Goal: Task Accomplishment & Management: Manage account settings

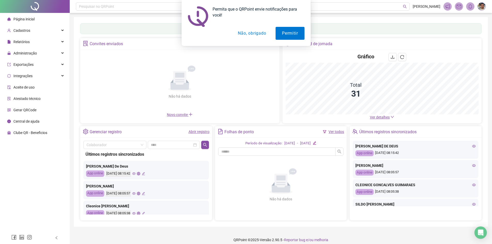
click at [242, 35] on button "Não, obrigado" at bounding box center [251, 33] width 41 height 13
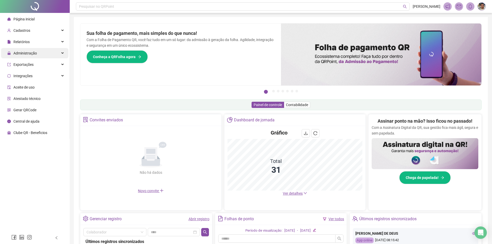
click at [25, 49] on span "Administração" at bounding box center [22, 53] width 30 height 10
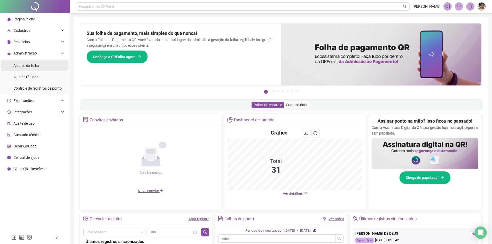
click at [31, 66] on span "Ajustes da folha" at bounding box center [26, 66] width 26 height 4
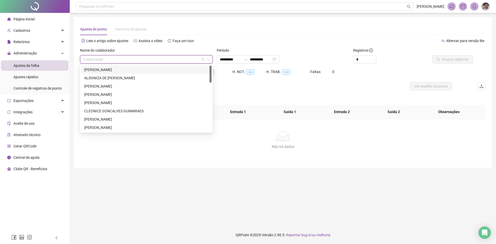
click at [152, 60] on input "search" at bounding box center [144, 59] width 122 height 8
click at [150, 68] on div "[PERSON_NAME]" at bounding box center [146, 70] width 124 height 6
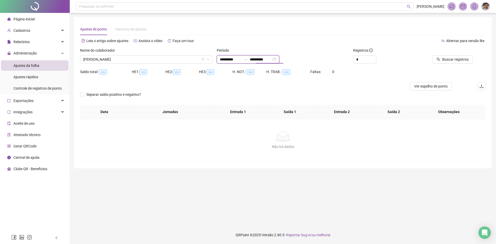
click at [271, 58] on input "**********" at bounding box center [261, 60] width 22 height 6
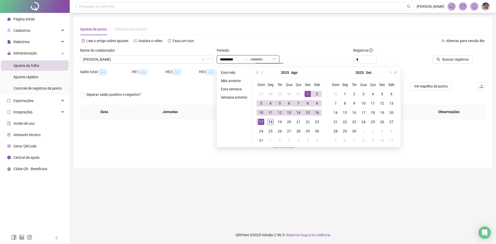
type input "**********"
click at [267, 120] on div "18" at bounding box center [270, 122] width 6 height 6
type input "**********"
click at [306, 93] on div "1" at bounding box center [307, 94] width 6 height 6
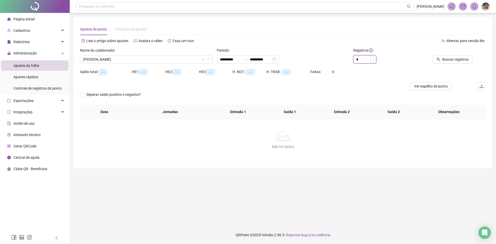
click at [362, 60] on input "*" at bounding box center [364, 59] width 23 height 8
type input "*"
click at [443, 61] on button "Buscar registros" at bounding box center [452, 59] width 40 height 8
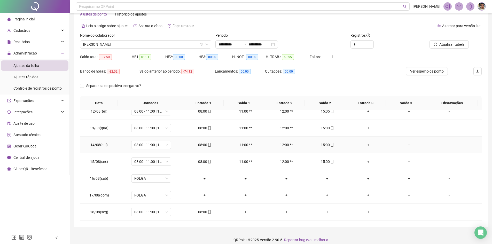
scroll to position [17, 0]
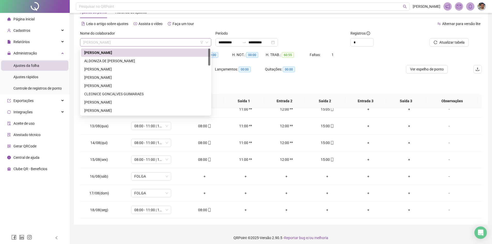
click at [190, 41] on span "[PERSON_NAME]" at bounding box center [145, 42] width 125 height 8
click at [162, 60] on div "ALDONIZA DE [PERSON_NAME]" at bounding box center [145, 61] width 123 height 6
click at [162, 60] on div "HE 1: 01:31" at bounding box center [149, 58] width 34 height 14
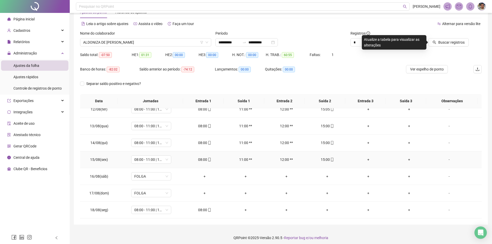
click at [391, 152] on td "+" at bounding box center [408, 159] width 41 height 17
click at [376, 72] on div "Banco de horas: -82:02 Saldo anterior ao período: -74:12 Lançamentos: 00:00 Qui…" at bounding box center [230, 72] width 301 height 14
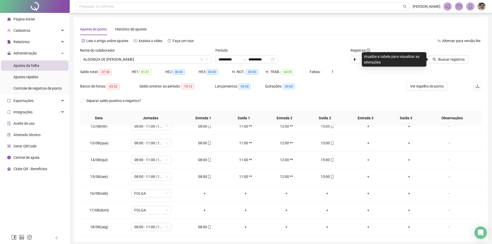
scroll to position [20, 0]
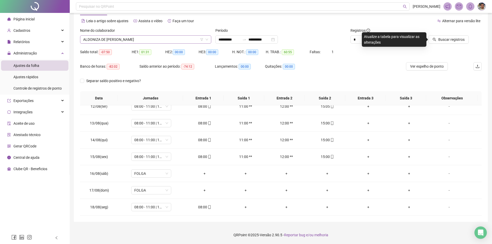
click at [165, 42] on span "ALDONIZA DE [PERSON_NAME]" at bounding box center [145, 40] width 125 height 8
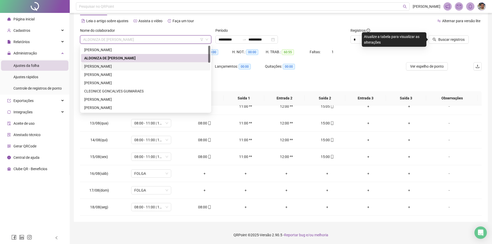
click at [147, 64] on div "[PERSON_NAME]" at bounding box center [145, 67] width 123 height 6
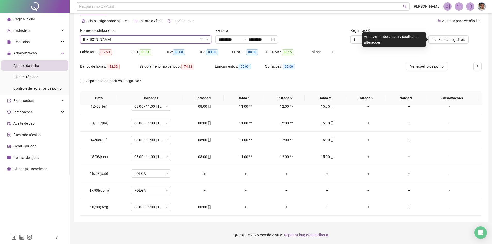
click at [147, 64] on div "Saldo anterior ao período: -74:12" at bounding box center [176, 67] width 75 height 6
click at [439, 37] on button "Buscar registros" at bounding box center [448, 39] width 40 height 8
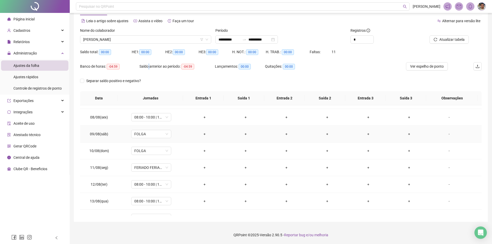
scroll to position [192, 0]
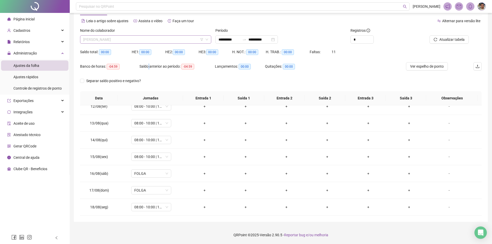
click at [189, 36] on span "[PERSON_NAME]" at bounding box center [145, 40] width 125 height 8
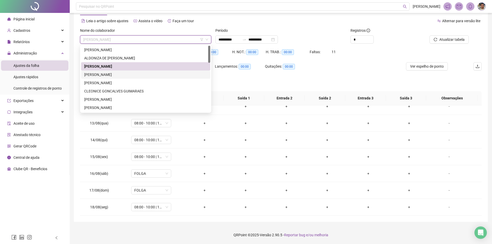
click at [141, 74] on div "[PERSON_NAME]" at bounding box center [145, 75] width 123 height 6
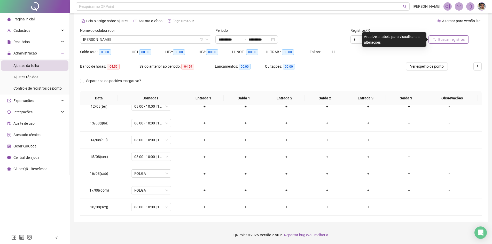
click at [441, 37] on span "Buscar registros" at bounding box center [451, 40] width 26 height 6
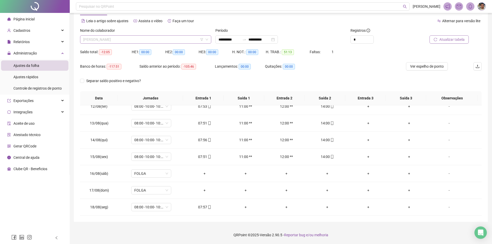
click at [171, 40] on span "[PERSON_NAME]" at bounding box center [145, 40] width 125 height 8
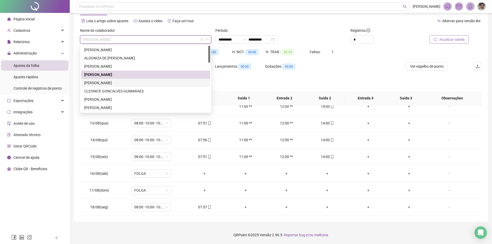
click at [152, 81] on div "[PERSON_NAME]" at bounding box center [145, 83] width 123 height 6
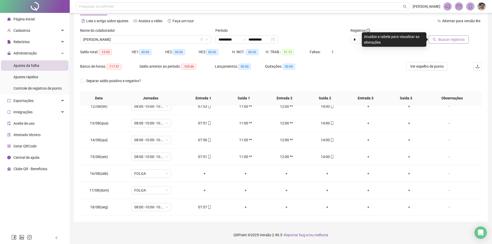
click at [152, 81] on div "Separar saldo positivo e negativo?" at bounding box center [117, 81] width 75 height 6
click at [442, 39] on span "Buscar registros" at bounding box center [451, 40] width 26 height 6
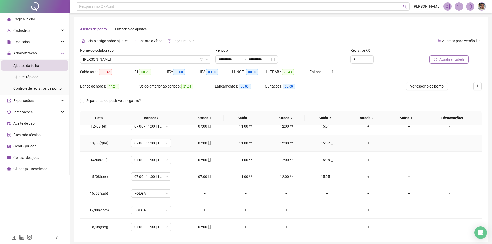
scroll to position [20, 0]
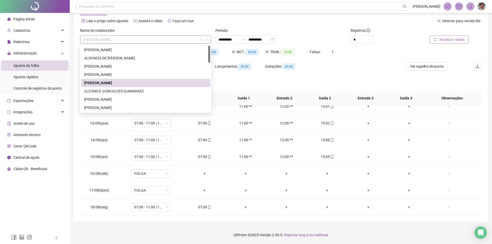
click at [188, 40] on span "[PERSON_NAME]" at bounding box center [145, 40] width 125 height 8
click at [147, 90] on div "CLEONICE GONCALVES GUIMARAES" at bounding box center [145, 91] width 123 height 6
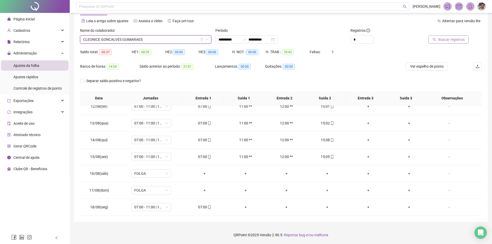
click at [147, 90] on div "Separar saldo positivo e negativo?" at bounding box center [117, 84] width 75 height 14
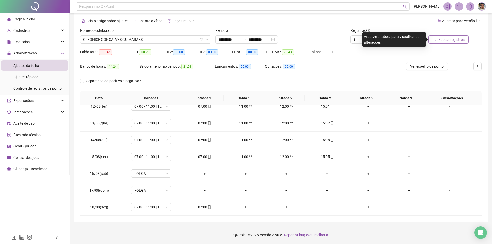
click at [446, 42] on button "Buscar registros" at bounding box center [448, 39] width 40 height 8
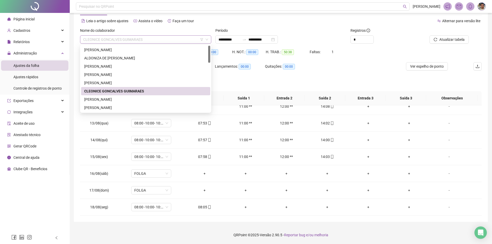
click at [189, 38] on span "CLEONICE GONCALVES GUIMARAES" at bounding box center [145, 40] width 125 height 8
click at [140, 96] on div "[PERSON_NAME]" at bounding box center [145, 99] width 129 height 8
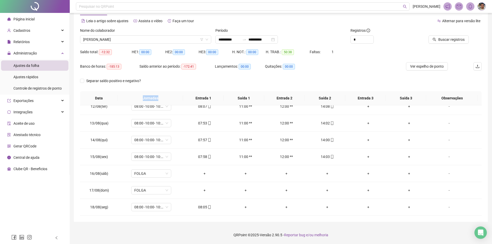
click at [140, 96] on th "Jornadas" at bounding box center [150, 98] width 65 height 14
click at [442, 41] on span "Buscar registros" at bounding box center [451, 40] width 26 height 6
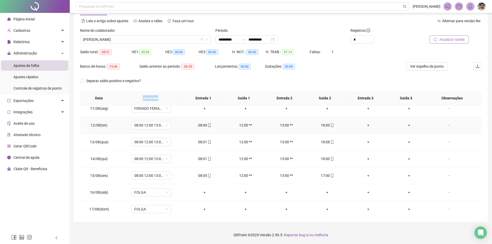
scroll to position [192, 0]
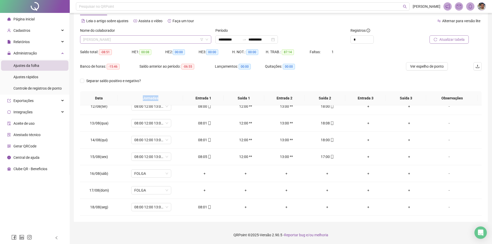
click at [177, 35] on div "[PERSON_NAME]" at bounding box center [145, 39] width 131 height 8
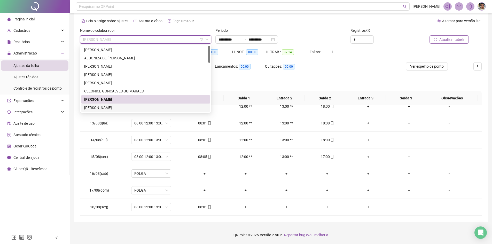
click at [129, 105] on div "[PERSON_NAME]" at bounding box center [145, 108] width 123 height 6
click at [129, 105] on th "Jornadas" at bounding box center [150, 98] width 65 height 14
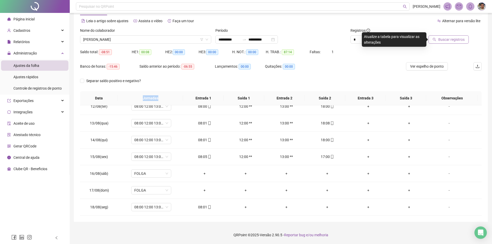
click at [445, 42] on span "Buscar registros" at bounding box center [451, 40] width 26 height 6
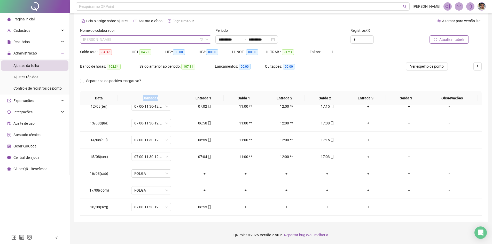
click at [194, 41] on span "[PERSON_NAME]" at bounding box center [145, 40] width 125 height 8
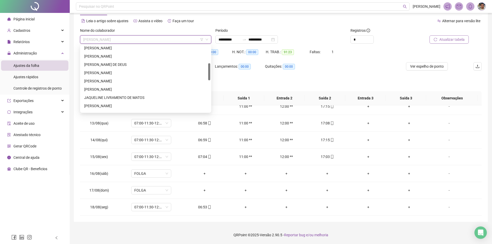
scroll to position [68, 0]
click at [121, 46] on div "[PERSON_NAME]" at bounding box center [145, 48] width 123 height 6
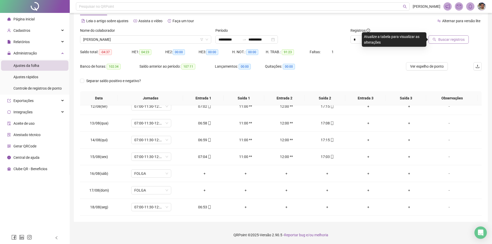
click at [438, 39] on button "Buscar registros" at bounding box center [448, 39] width 40 height 8
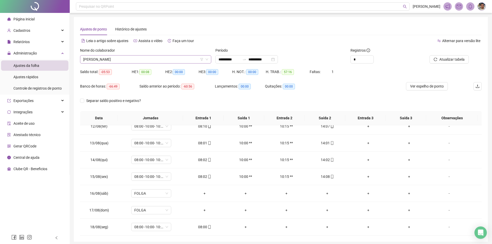
scroll to position [66, 0]
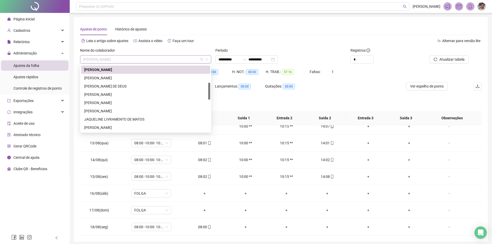
click at [182, 61] on span "[PERSON_NAME]" at bounding box center [145, 59] width 125 height 8
click at [147, 81] on div "[PERSON_NAME]" at bounding box center [145, 78] width 129 height 8
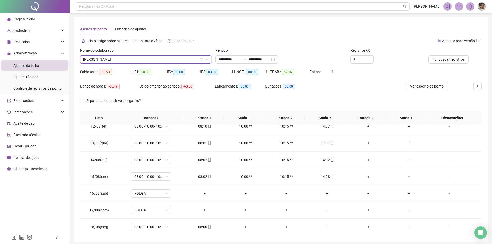
click at [147, 81] on div "HE 1: 00:08" at bounding box center [149, 75] width 34 height 14
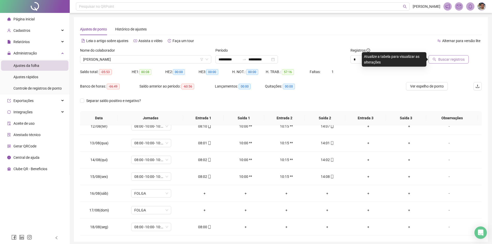
click at [438, 61] on button "Buscar registros" at bounding box center [448, 59] width 40 height 8
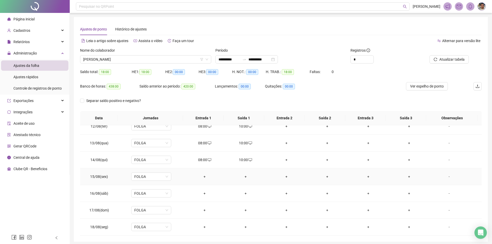
click at [203, 178] on div "+" at bounding box center [204, 177] width 33 height 6
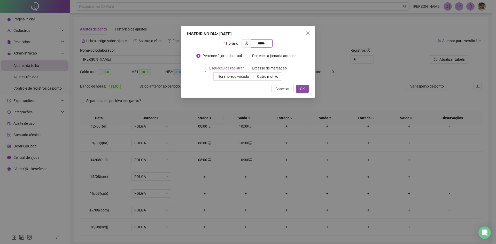
type input "*****"
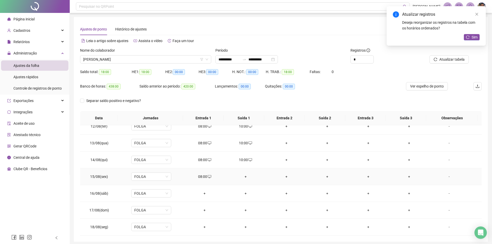
click at [243, 178] on div "+" at bounding box center [245, 177] width 33 height 6
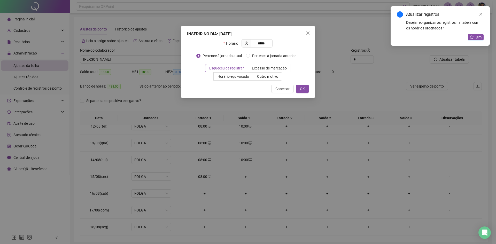
type input "*****"
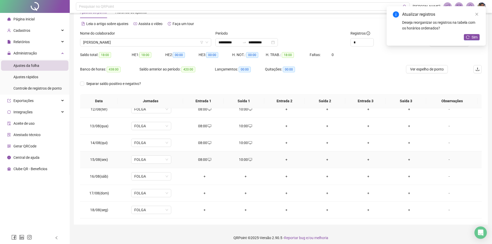
scroll to position [20, 0]
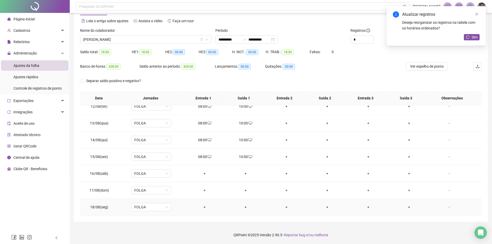
click at [203, 208] on div "+" at bounding box center [204, 207] width 33 height 6
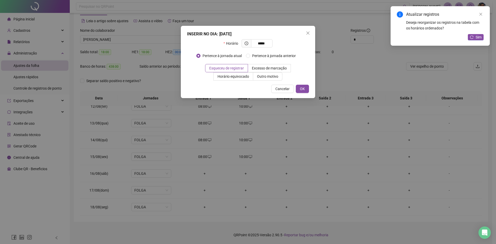
type input "*****"
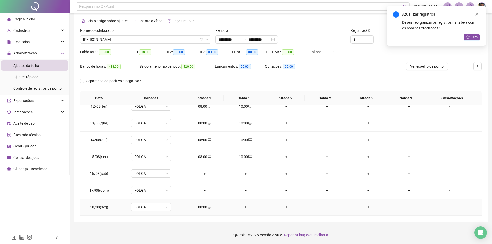
click at [243, 205] on div "+" at bounding box center [245, 207] width 33 height 6
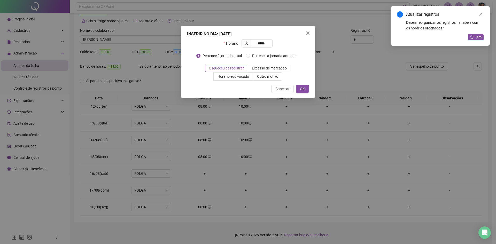
type input "*****"
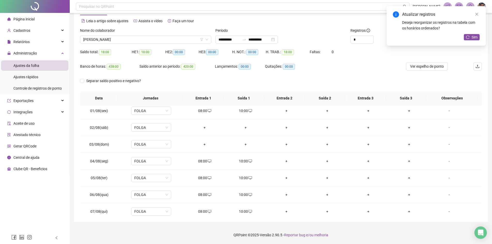
scroll to position [0, 0]
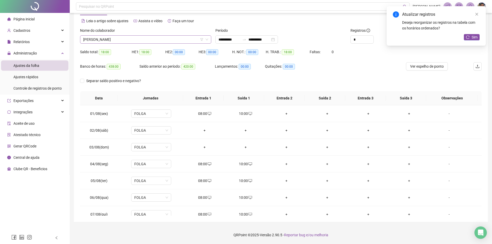
click at [176, 37] on span "[PERSON_NAME]" at bounding box center [145, 40] width 125 height 8
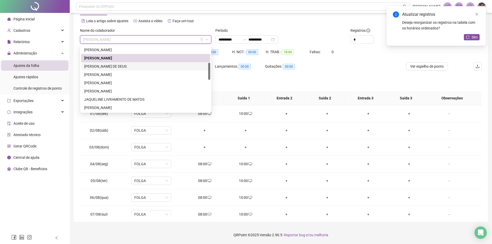
click at [155, 64] on div "[PERSON_NAME] DE DEUS" at bounding box center [145, 67] width 123 height 6
click at [155, 64] on div "Saldo anterior ao período: 420:00" at bounding box center [176, 67] width 75 height 6
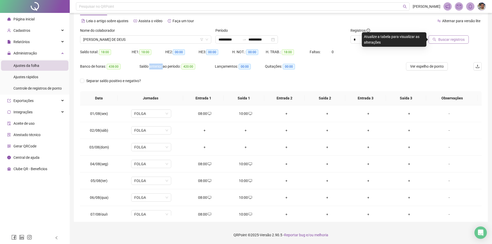
click at [435, 40] on icon "search" at bounding box center [434, 40] width 4 height 4
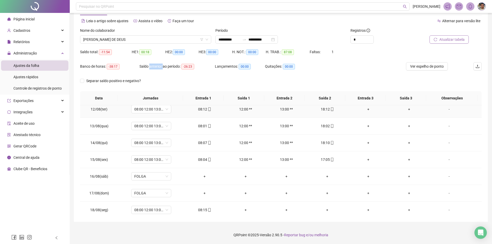
scroll to position [192, 0]
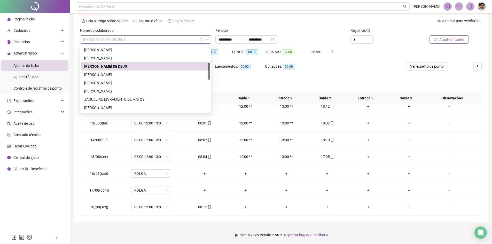
click at [192, 37] on span "[PERSON_NAME] DE DEUS" at bounding box center [145, 40] width 125 height 8
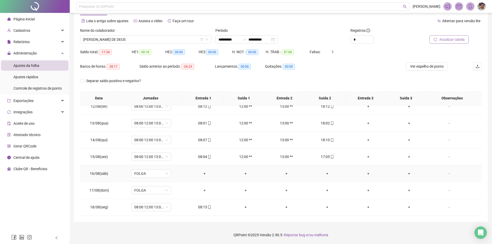
click at [230, 169] on td "+" at bounding box center [245, 173] width 41 height 17
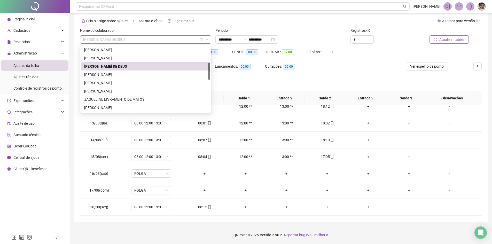
click at [180, 38] on span "[PERSON_NAME] DE DEUS" at bounding box center [145, 40] width 125 height 8
click at [151, 76] on div "[PERSON_NAME]" at bounding box center [145, 75] width 123 height 6
click at [151, 76] on div "Saldo anterior ao período: -26:23" at bounding box center [176, 69] width 75 height 14
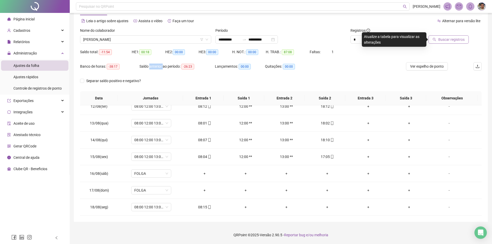
click at [448, 41] on span "Buscar registros" at bounding box center [451, 40] width 26 height 6
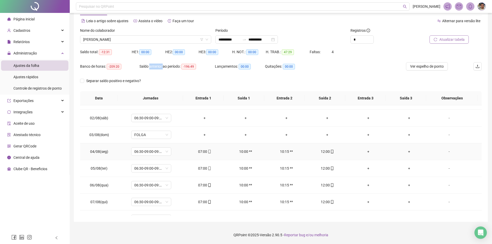
scroll to position [0, 0]
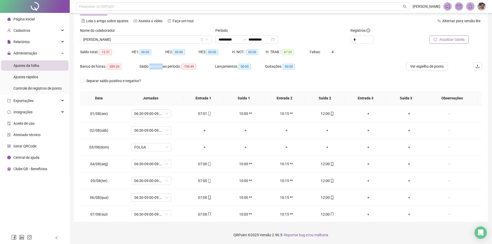
click at [436, 39] on icon "reload" at bounding box center [435, 40] width 4 height 4
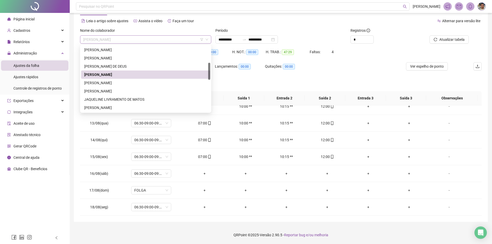
click at [194, 37] on span "[PERSON_NAME]" at bounding box center [145, 40] width 125 height 8
click at [153, 81] on div "[PERSON_NAME]" at bounding box center [145, 83] width 123 height 6
click at [153, 81] on div "Separar saldo positivo e negativo?" at bounding box center [117, 81] width 75 height 6
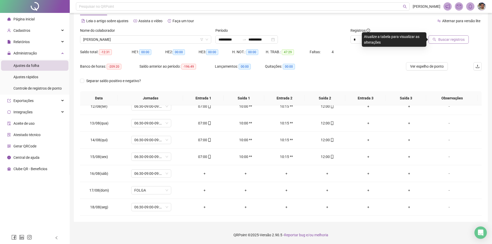
click at [440, 36] on button "Buscar registros" at bounding box center [448, 39] width 40 height 8
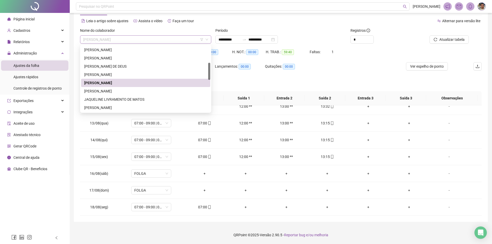
click at [188, 39] on span "[PERSON_NAME]" at bounding box center [145, 40] width 125 height 8
click at [144, 90] on div "[PERSON_NAME]" at bounding box center [145, 91] width 123 height 6
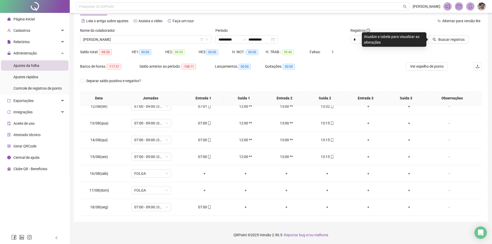
click at [144, 90] on div "Separar saldo positivo e negativo?" at bounding box center [117, 84] width 75 height 14
click at [447, 38] on span "Buscar registros" at bounding box center [451, 40] width 26 height 6
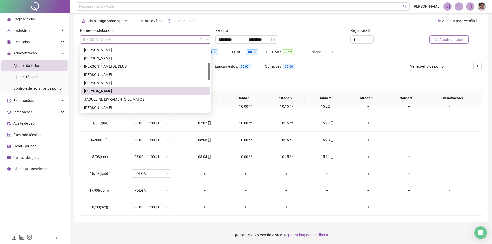
click at [168, 38] on span "[PERSON_NAME]" at bounding box center [145, 40] width 125 height 8
click at [138, 99] on div "JAQUELINE LIVRAMENTO DE MATOS" at bounding box center [145, 100] width 123 height 6
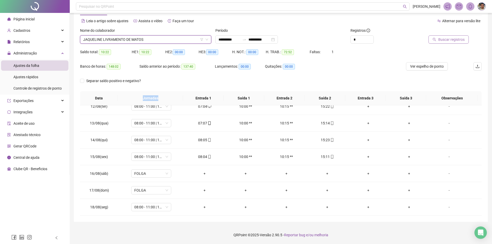
click at [138, 99] on th "Jornadas" at bounding box center [150, 98] width 65 height 14
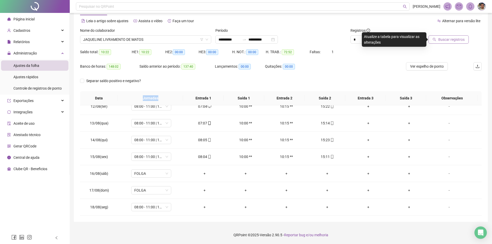
click at [438, 39] on button "Buscar registros" at bounding box center [448, 39] width 40 height 8
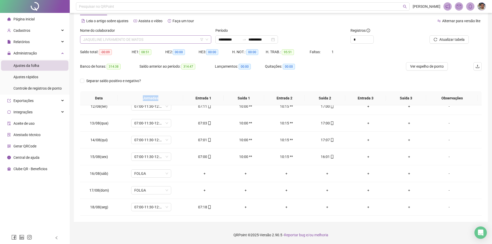
click at [195, 38] on span "JAQUELINE LIVRAMENTO DE MATOS" at bounding box center [145, 40] width 125 height 8
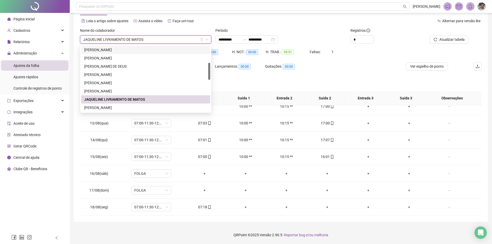
click at [350, 77] on div "Separar saldo positivo e negativo?" at bounding box center [280, 84] width 401 height 14
click at [173, 38] on span "JAQUELINE LIVRAMENTO DE MATOS" at bounding box center [145, 40] width 125 height 8
click at [136, 106] on div "[PERSON_NAME]" at bounding box center [145, 108] width 123 height 6
click at [136, 106] on span "07:00-11:30-12:30-17:00" at bounding box center [151, 106] width 34 height 8
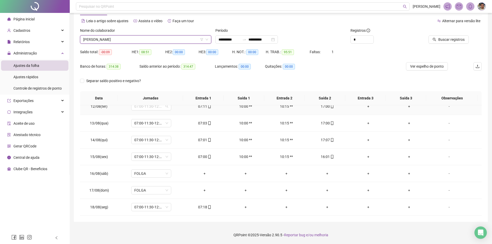
scroll to position [189, 0]
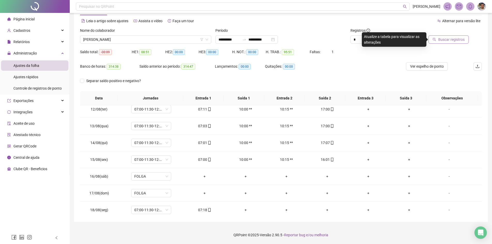
click at [441, 39] on span "Buscar registros" at bounding box center [451, 40] width 26 height 6
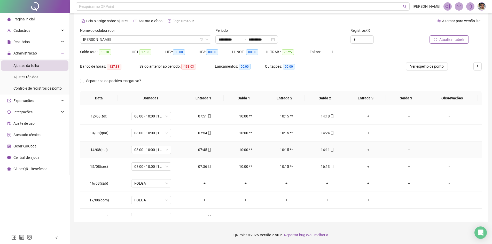
scroll to position [192, 0]
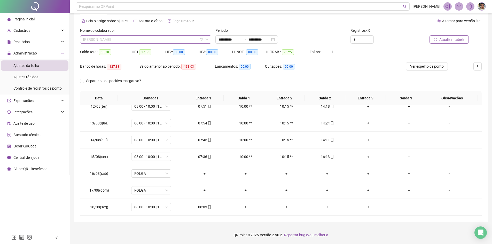
click at [193, 41] on span "[PERSON_NAME]" at bounding box center [145, 40] width 125 height 8
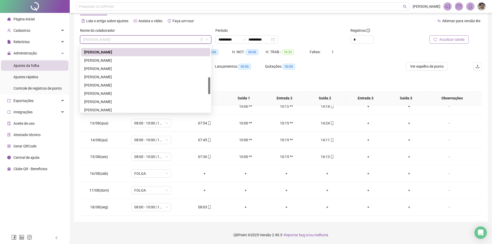
scroll to position [122, 0]
click at [149, 60] on div "[PERSON_NAME]" at bounding box center [145, 60] width 123 height 6
click at [149, 60] on div "HE 1: 17:08" at bounding box center [149, 55] width 34 height 14
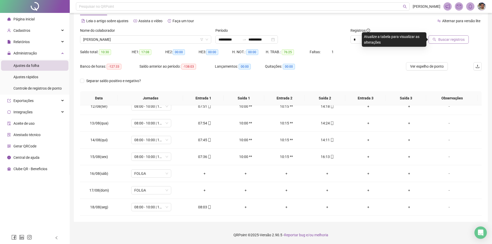
click at [453, 41] on span "Buscar registros" at bounding box center [451, 40] width 26 height 6
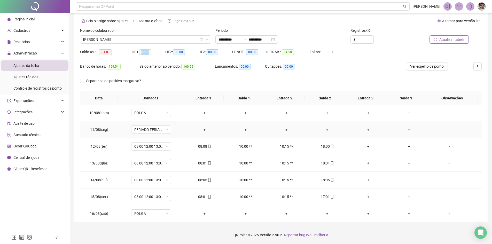
scroll to position [192, 0]
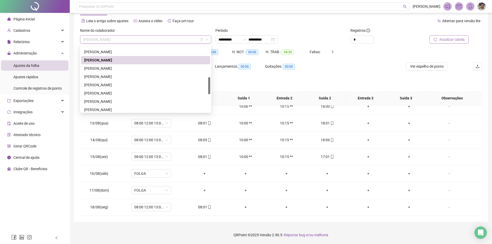
click at [184, 38] on span "[PERSON_NAME]" at bounding box center [145, 40] width 125 height 8
click at [160, 66] on div "[PERSON_NAME]" at bounding box center [145, 69] width 123 height 6
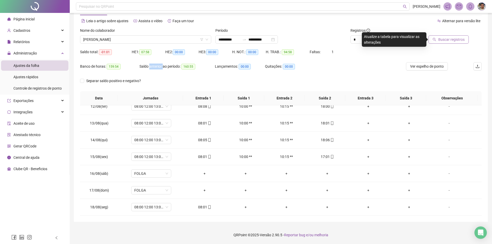
click at [160, 66] on div "Saldo anterior ao período: 160:55" at bounding box center [176, 67] width 75 height 6
click at [446, 39] on span "Buscar registros" at bounding box center [451, 40] width 26 height 6
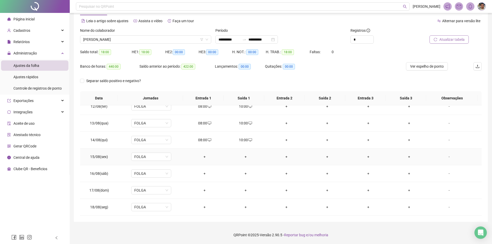
click at [203, 157] on div "+" at bounding box center [204, 157] width 33 height 6
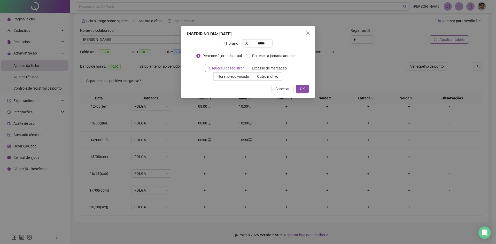
type input "*****"
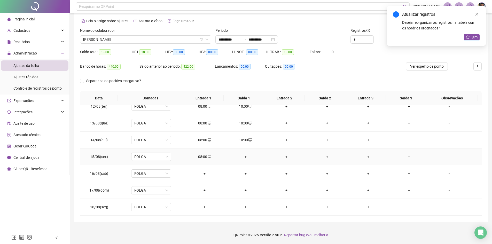
click at [243, 155] on div "+" at bounding box center [245, 157] width 33 height 6
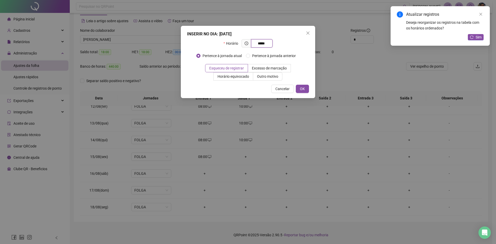
type input "*****"
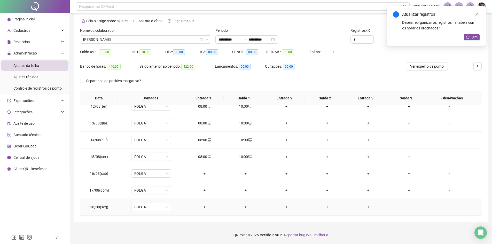
click at [202, 207] on div "+" at bounding box center [204, 207] width 33 height 6
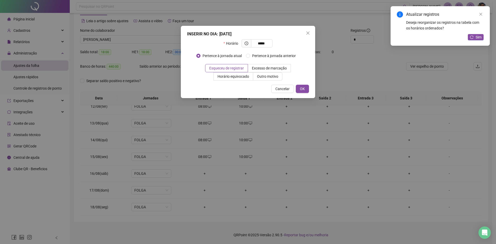
type input "*****"
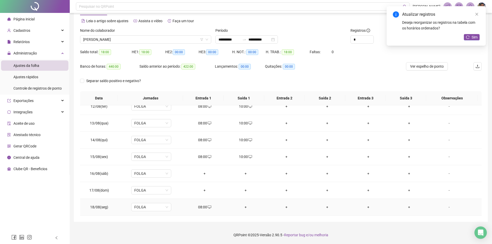
click at [244, 207] on div "+" at bounding box center [245, 207] width 33 height 6
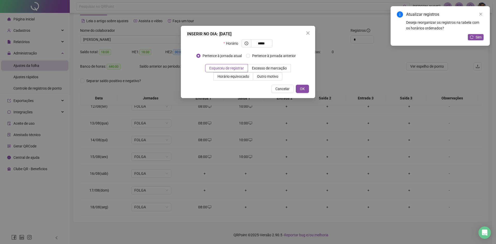
type input "*****"
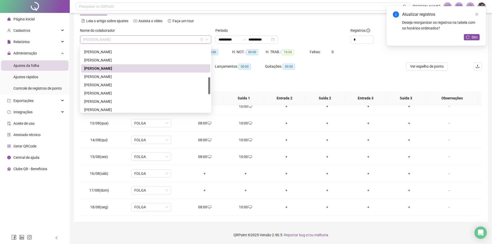
click at [182, 41] on span "[PERSON_NAME]" at bounding box center [145, 40] width 125 height 8
click at [149, 75] on div "[PERSON_NAME]" at bounding box center [145, 77] width 123 height 6
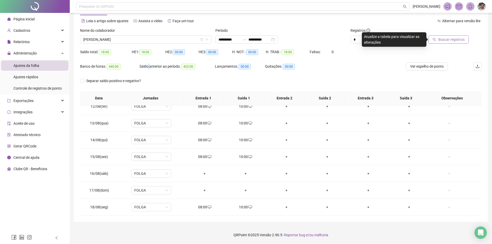
click at [149, 75] on div "Saldo anterior ao período: 422:00" at bounding box center [176, 69] width 75 height 14
click at [432, 41] on button "Buscar registros" at bounding box center [448, 39] width 40 height 8
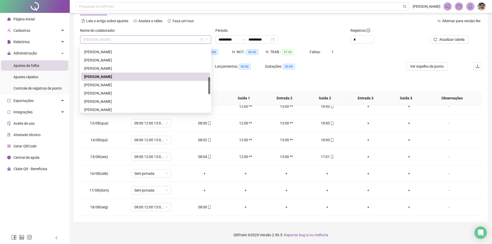
click at [183, 35] on div "[PERSON_NAME]" at bounding box center [145, 39] width 131 height 8
click at [137, 83] on div "[PERSON_NAME]" at bounding box center [145, 85] width 123 height 6
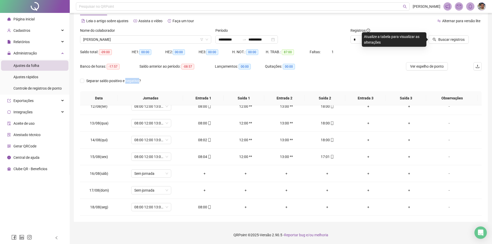
click at [137, 83] on span "Separar saldo positivo e negativo?" at bounding box center [113, 81] width 59 height 6
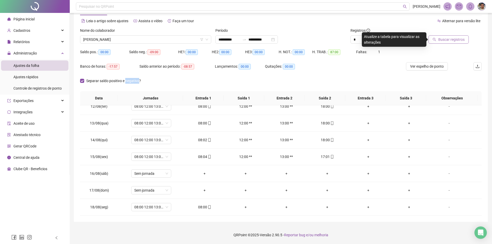
click at [438, 43] on button "Buscar registros" at bounding box center [448, 39] width 40 height 8
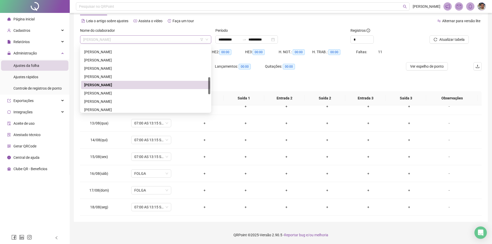
click at [178, 42] on span "[PERSON_NAME]" at bounding box center [145, 40] width 125 height 8
click at [145, 93] on div "[PERSON_NAME]" at bounding box center [145, 93] width 123 height 6
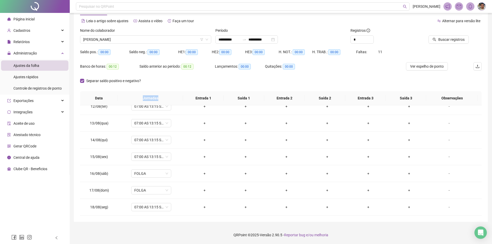
click at [145, 93] on th "Jornadas" at bounding box center [150, 98] width 65 height 14
click at [441, 37] on span "Buscar registros" at bounding box center [451, 40] width 26 height 6
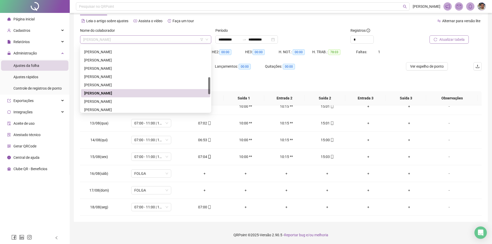
click at [189, 40] on span "[PERSON_NAME]" at bounding box center [145, 40] width 125 height 8
click at [154, 102] on div "[PERSON_NAME]" at bounding box center [145, 102] width 123 height 6
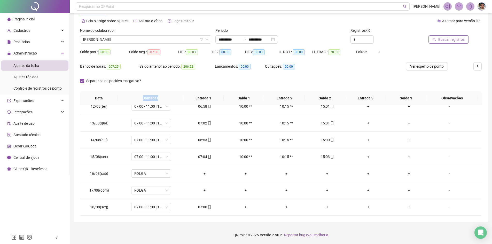
click at [154, 102] on th "Jornadas" at bounding box center [150, 98] width 65 height 14
click at [444, 36] on button "Buscar registros" at bounding box center [448, 39] width 40 height 8
click at [325, 139] on div "+" at bounding box center [327, 140] width 33 height 6
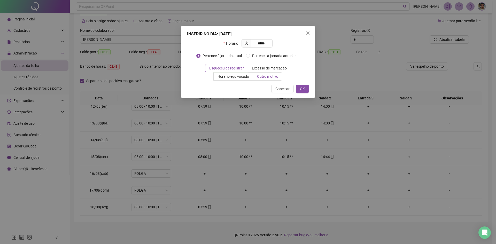
type input "*****"
click at [259, 77] on span "Outro motivo" at bounding box center [267, 76] width 21 height 4
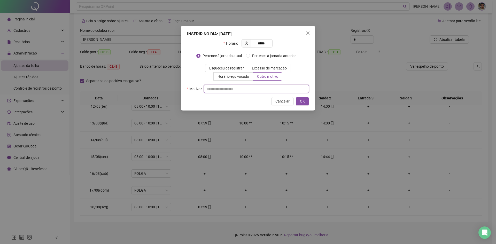
click at [256, 88] on input "text" at bounding box center [256, 89] width 105 height 8
type input "*"
type input "*********"
click at [306, 102] on button "OK" at bounding box center [302, 101] width 13 height 8
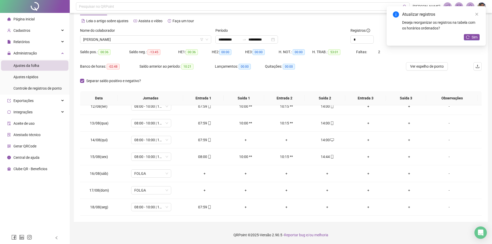
click at [415, 45] on div "Atualizar registros Deseja reorganizar os registros na tabela com os horários o…" at bounding box center [435, 25] width 99 height 39
click at [467, 38] on icon "reload" at bounding box center [468, 37] width 4 height 4
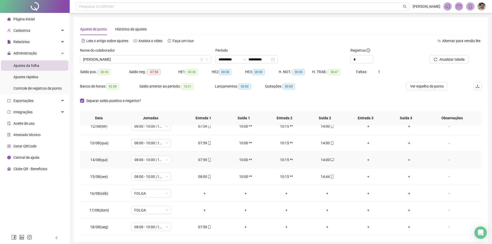
scroll to position [20, 0]
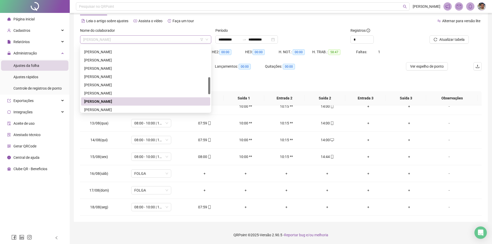
click at [190, 41] on span "[PERSON_NAME]" at bounding box center [145, 40] width 125 height 8
click at [157, 109] on div "[PERSON_NAME]" at bounding box center [145, 109] width 123 height 6
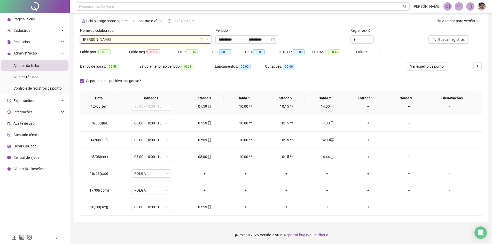
click at [157, 109] on span "08:00 - 10:00 | 10:15 - 14:15" at bounding box center [151, 106] width 34 height 8
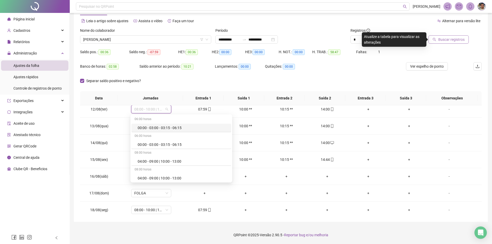
click at [442, 37] on span "Buscar registros" at bounding box center [451, 40] width 26 height 6
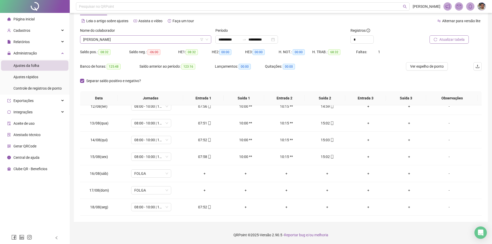
scroll to position [124, 0]
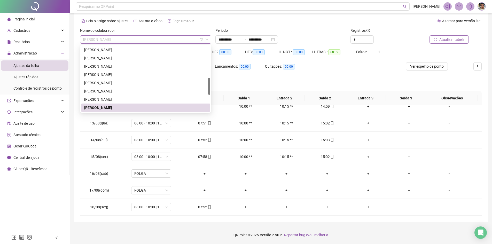
click at [191, 41] on span "[PERSON_NAME]" at bounding box center [145, 40] width 125 height 8
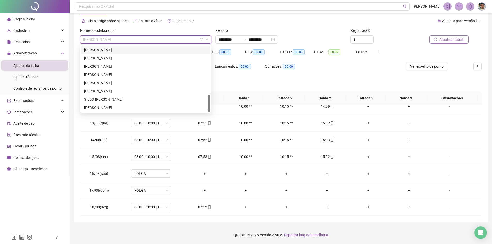
click at [140, 50] on div "[PERSON_NAME]" at bounding box center [145, 50] width 123 height 6
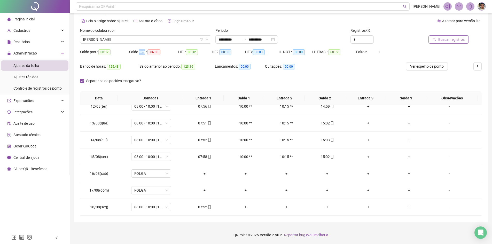
click at [140, 50] on div "Saldo neg.: -06:00" at bounding box center [153, 52] width 49 height 6
click at [442, 39] on span "Buscar registros" at bounding box center [451, 40] width 26 height 6
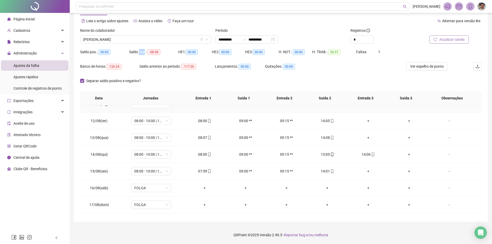
scroll to position [178, 0]
click at [331, 153] on icon "mobile" at bounding box center [332, 154] width 4 height 4
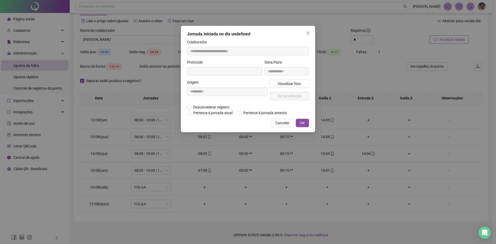
type input "**********"
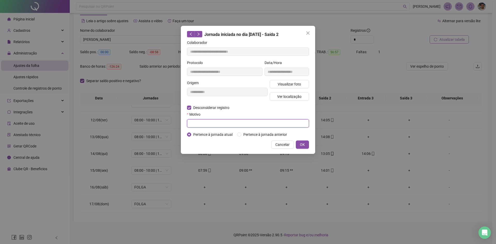
click at [202, 124] on input "text" at bounding box center [248, 123] width 122 height 8
type input "**********"
click at [299, 145] on button "OK" at bounding box center [302, 144] width 13 height 8
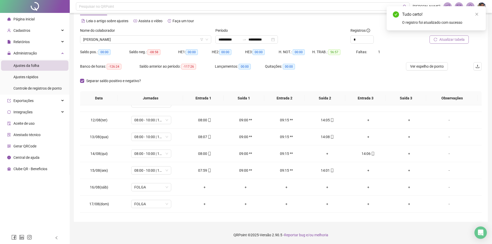
click at [445, 39] on span "Atualizar tabela" at bounding box center [451, 40] width 25 height 6
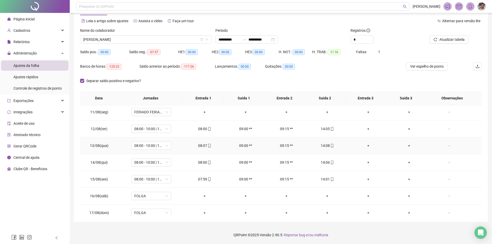
scroll to position [192, 0]
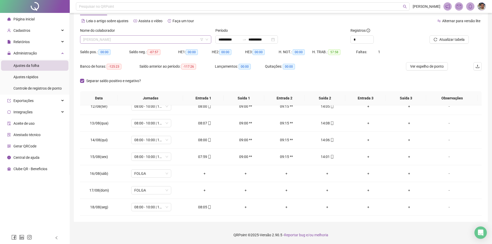
click at [192, 41] on span "[PERSON_NAME]" at bounding box center [145, 40] width 125 height 8
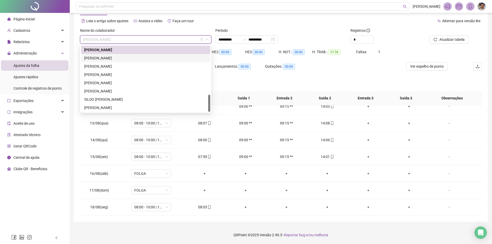
click at [155, 57] on div "[PERSON_NAME]" at bounding box center [145, 58] width 123 height 6
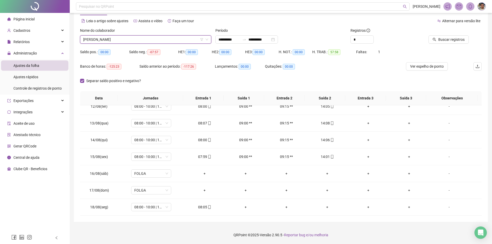
click at [155, 57] on div "Saldo neg.: -07:57" at bounding box center [153, 55] width 49 height 14
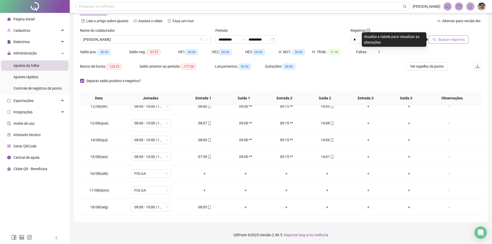
click at [447, 42] on span "Buscar registros" at bounding box center [451, 40] width 26 height 6
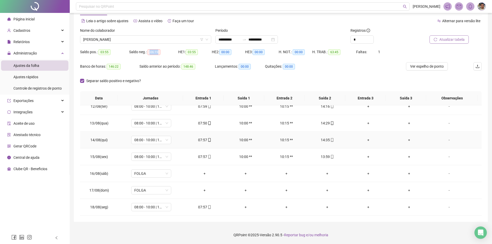
scroll to position [20, 0]
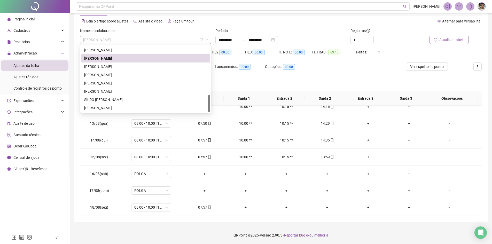
click at [192, 37] on span "[PERSON_NAME]" at bounding box center [145, 40] width 125 height 8
click at [140, 67] on div "[PERSON_NAME]" at bounding box center [145, 67] width 123 height 6
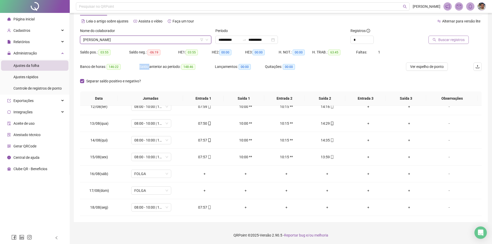
click at [140, 67] on div "Saldo anterior ao período: 148:46" at bounding box center [176, 67] width 75 height 6
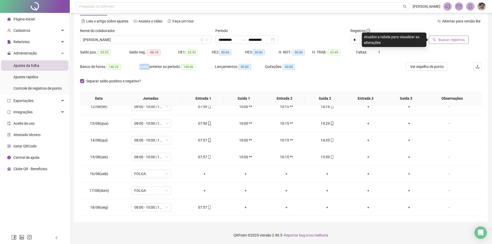
click at [438, 40] on button "Buscar registros" at bounding box center [448, 40] width 40 height 8
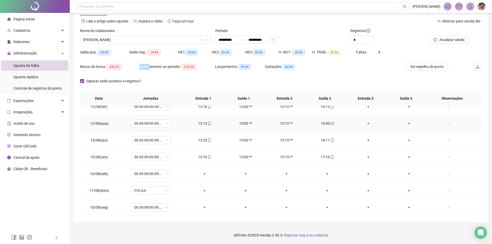
scroll to position [20, 0]
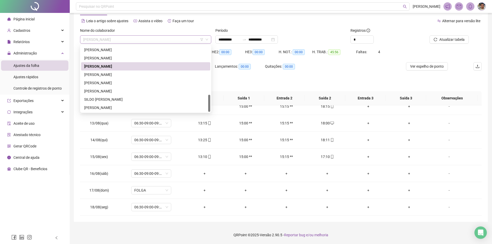
click at [185, 40] on span "[PERSON_NAME]" at bounding box center [145, 40] width 125 height 8
click at [138, 75] on div "[PERSON_NAME]" at bounding box center [145, 75] width 123 height 6
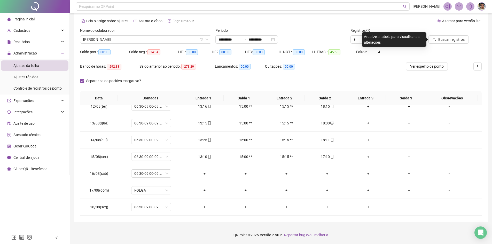
click at [138, 75] on div "Banco de horas: -292:33" at bounding box center [109, 69] width 59 height 14
click at [446, 40] on span "Buscar registros" at bounding box center [451, 40] width 26 height 6
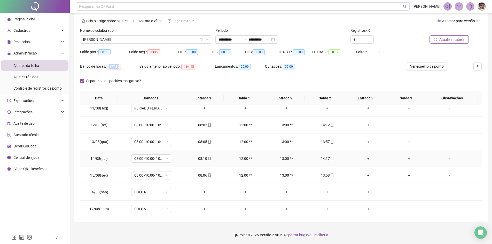
scroll to position [192, 0]
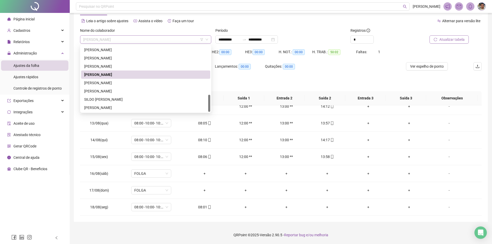
click at [178, 40] on span "[PERSON_NAME]" at bounding box center [145, 40] width 125 height 8
click at [144, 82] on div "[PERSON_NAME]" at bounding box center [145, 83] width 123 height 6
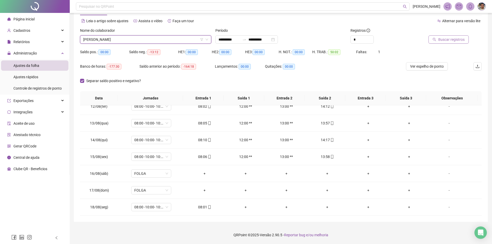
click at [144, 82] on div "Separar saldo positivo e negativo?" at bounding box center [117, 81] width 75 height 6
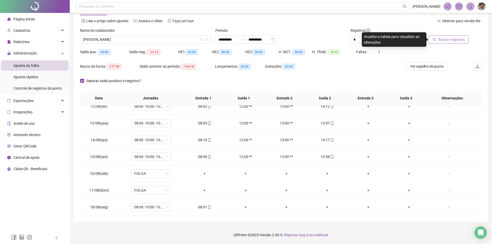
click at [436, 37] on button "Buscar registros" at bounding box center [448, 39] width 40 height 8
click at [184, 37] on span "[PERSON_NAME]" at bounding box center [145, 40] width 125 height 8
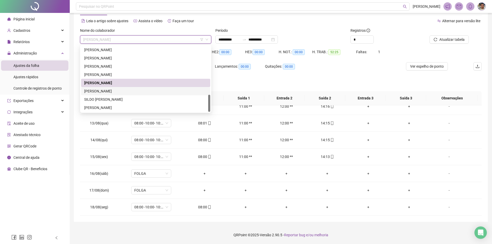
click at [158, 92] on div "[PERSON_NAME]" at bounding box center [145, 91] width 123 height 6
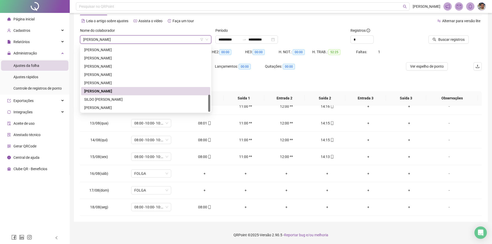
click at [158, 92] on th "Jornadas" at bounding box center [150, 98] width 65 height 14
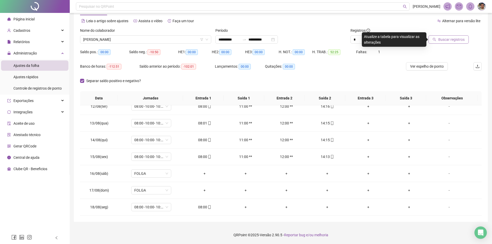
click at [445, 38] on span "Buscar registros" at bounding box center [451, 40] width 26 height 6
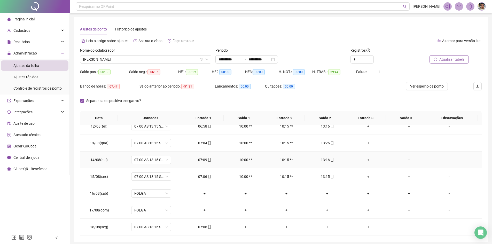
scroll to position [20, 0]
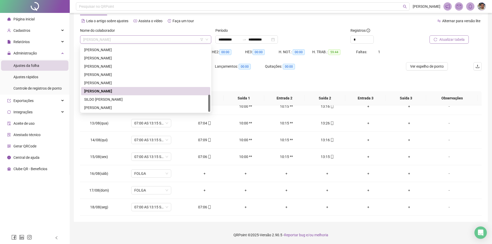
click at [192, 41] on span "[PERSON_NAME]" at bounding box center [145, 40] width 125 height 8
click at [142, 97] on div "SILDO [PERSON_NAME]" at bounding box center [145, 100] width 123 height 6
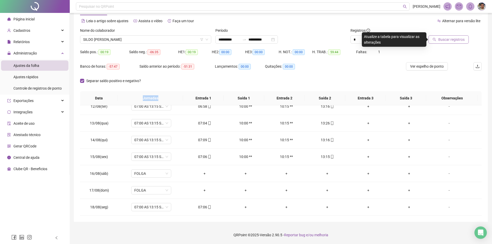
click at [142, 97] on th "Jornadas" at bounding box center [150, 98] width 65 height 14
click at [441, 37] on span "Buscar registros" at bounding box center [451, 40] width 26 height 6
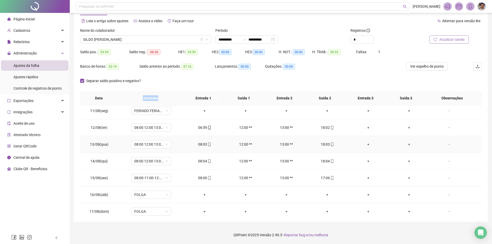
scroll to position [192, 0]
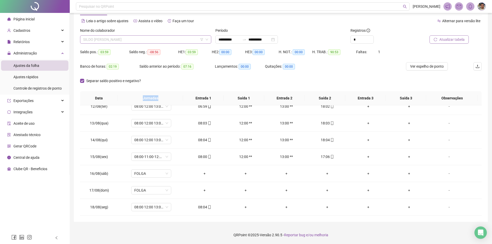
click at [196, 41] on span "SILDO [PERSON_NAME]" at bounding box center [145, 40] width 125 height 8
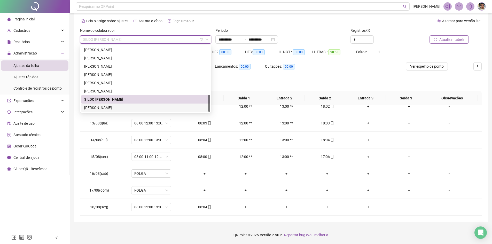
click at [155, 107] on div "[PERSON_NAME]" at bounding box center [145, 108] width 123 height 6
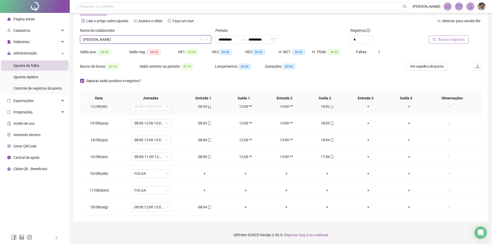
click at [155, 107] on span "08:00 12:00 13:00 18:00" at bounding box center [151, 106] width 34 height 8
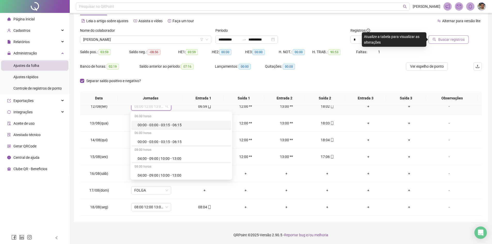
scroll to position [189, 0]
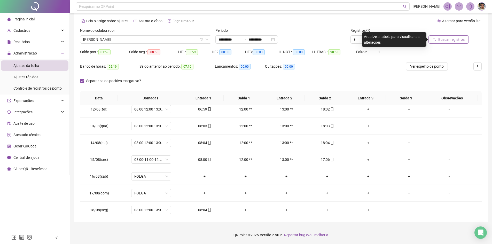
click at [435, 39] on icon "search" at bounding box center [434, 40] width 4 height 4
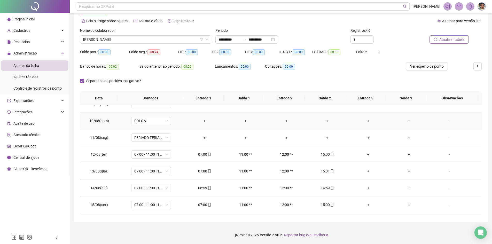
scroll to position [192, 0]
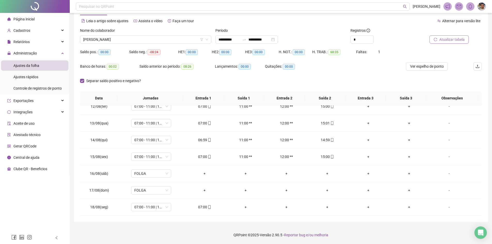
drag, startPoint x: 406, startPoint y: 76, endPoint x: 336, endPoint y: 66, distance: 69.9
click at [336, 66] on div "Banco de horas: 00:02 Saldo anterior ao período: 08:26 Lançamentos: 00:00 Quita…" at bounding box center [280, 69] width 401 height 14
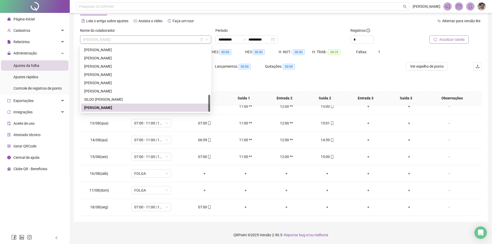
click at [177, 39] on span "[PERSON_NAME]" at bounding box center [145, 40] width 125 height 8
click at [139, 97] on div "SILDO [PERSON_NAME]" at bounding box center [145, 100] width 123 height 6
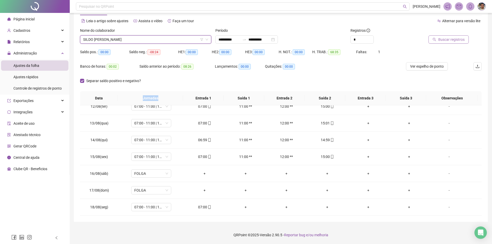
click at [139, 97] on th "Jornadas" at bounding box center [150, 98] width 65 height 14
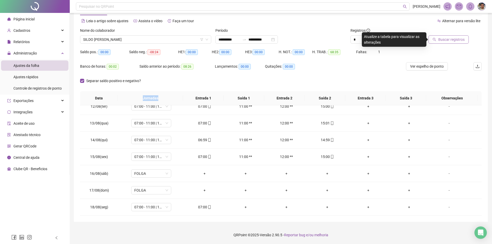
click at [444, 38] on span "Buscar registros" at bounding box center [451, 40] width 26 height 6
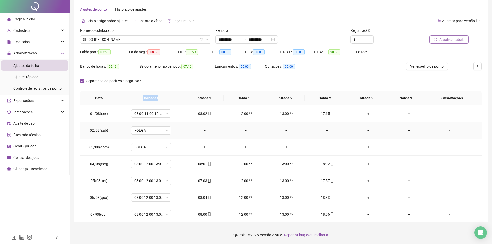
scroll to position [0, 0]
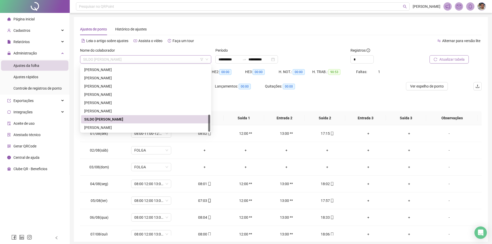
click at [137, 59] on span "SILDO [PERSON_NAME]" at bounding box center [145, 59] width 125 height 8
click at [122, 129] on div "[PERSON_NAME]" at bounding box center [145, 128] width 123 height 6
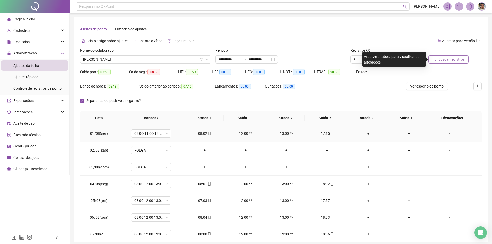
click at [122, 129] on td "08:00-11:00-12:00-17:00" at bounding box center [151, 133] width 66 height 17
click at [436, 59] on icon "search" at bounding box center [434, 60] width 4 height 4
